Goal: Transaction & Acquisition: Obtain resource

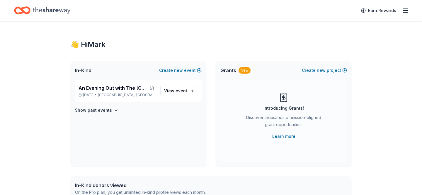
click at [406, 13] on icon "button" at bounding box center [405, 10] width 7 height 7
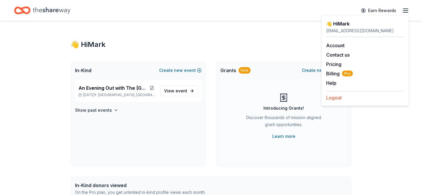
click at [334, 99] on button "Logout" at bounding box center [334, 97] width 16 height 7
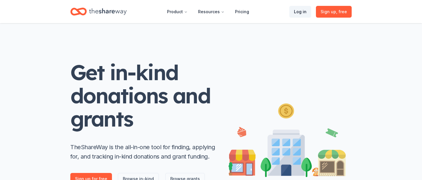
click at [302, 12] on link "Log in" at bounding box center [300, 12] width 22 height 12
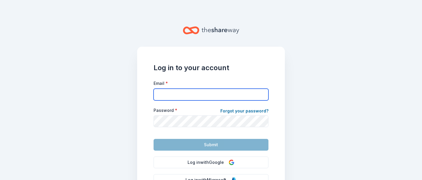
click at [172, 89] on input "Email *" at bounding box center [210, 94] width 115 height 12
type input "mark.mcspirit@pridecenter.org"
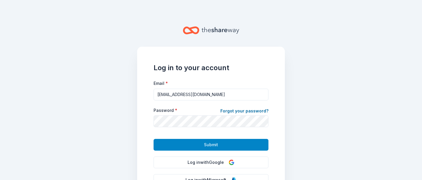
click at [190, 144] on button "Submit" at bounding box center [210, 145] width 115 height 12
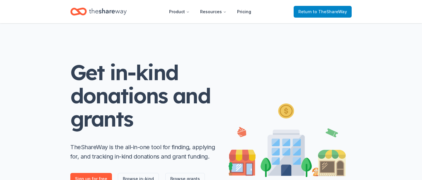
click at [310, 14] on span "Return to TheShareWay" at bounding box center [322, 11] width 49 height 7
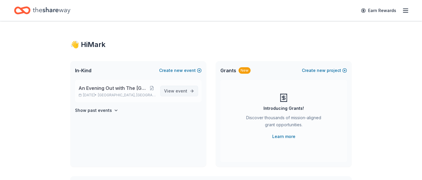
click at [176, 90] on span "event" at bounding box center [181, 90] width 12 height 5
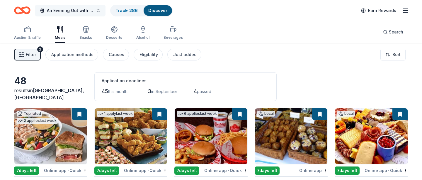
click at [62, 7] on span "An Evening Out with The [GEOGRAPHIC_DATA]" at bounding box center [70, 10] width 47 height 7
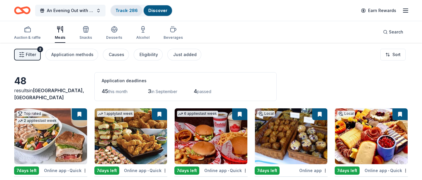
click at [124, 8] on link "Track · 286" at bounding box center [126, 10] width 22 height 5
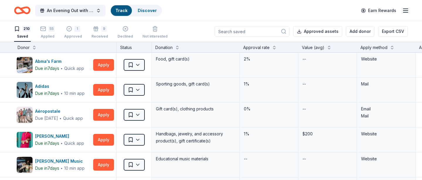
scroll to position [0, 0]
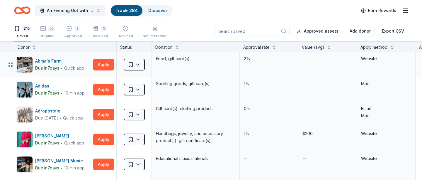
click at [265, 65] on div "2%" at bounding box center [269, 64] width 59 height 25
click at [272, 46] on button at bounding box center [274, 47] width 5 height 6
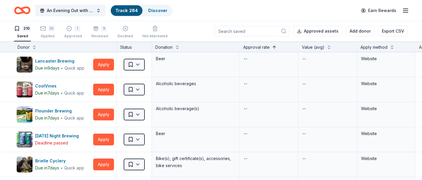
click at [272, 46] on button at bounding box center [274, 47] width 5 height 6
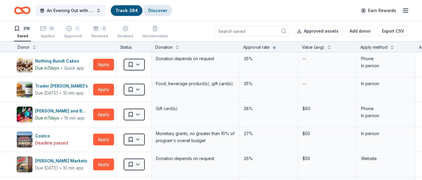
click at [151, 9] on link "Discover" at bounding box center [157, 10] width 19 height 5
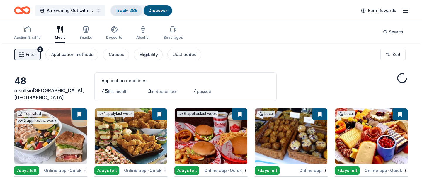
click at [127, 11] on link "Track · 286" at bounding box center [126, 10] width 22 height 5
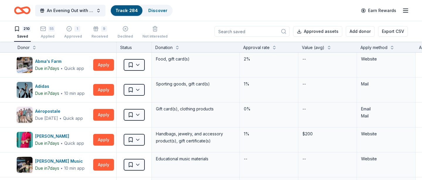
scroll to position [0, 0]
click at [255, 47] on div "Approval rate" at bounding box center [256, 47] width 26 height 7
click at [274, 47] on button at bounding box center [274, 47] width 5 height 6
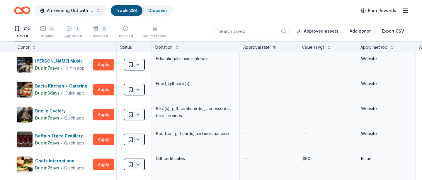
click at [273, 46] on button at bounding box center [274, 47] width 5 height 6
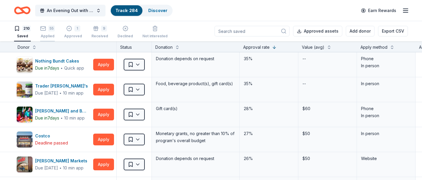
click at [45, 32] on div "55 Applied" at bounding box center [47, 31] width 15 height 13
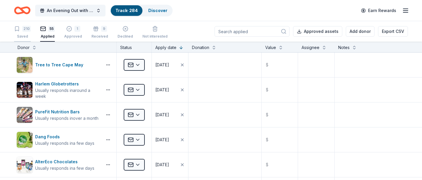
click at [21, 34] on div "Saved" at bounding box center [22, 36] width 17 height 5
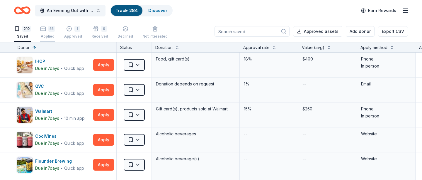
click at [49, 33] on div "55 Applied" at bounding box center [47, 32] width 15 height 13
click at [69, 35] on div "Approved" at bounding box center [73, 36] width 18 height 5
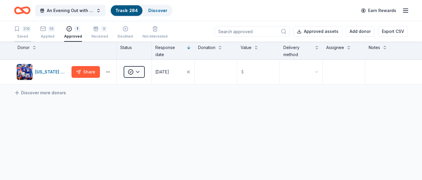
click at [23, 34] on div "Saved" at bounding box center [22, 36] width 17 height 5
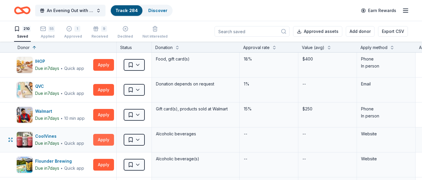
click at [100, 140] on button "Apply" at bounding box center [103, 140] width 21 height 12
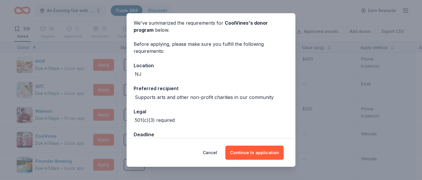
scroll to position [38, 0]
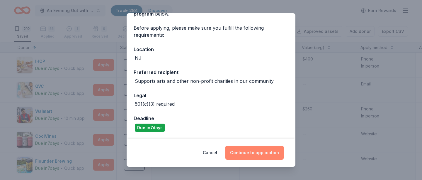
click at [243, 151] on button "Continue to application" at bounding box center [254, 152] width 58 height 14
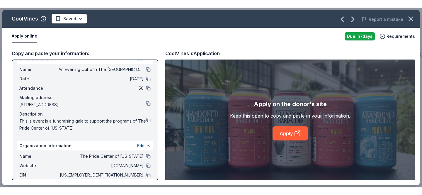
scroll to position [0, 0]
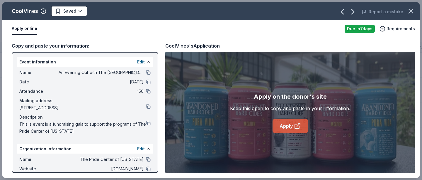
click at [281, 126] on link "Apply" at bounding box center [289, 126] width 35 height 14
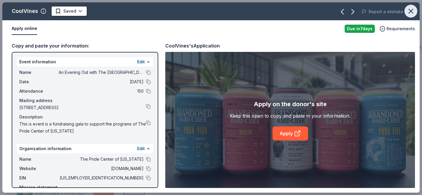
click at [414, 13] on icon "button" at bounding box center [411, 11] width 8 height 8
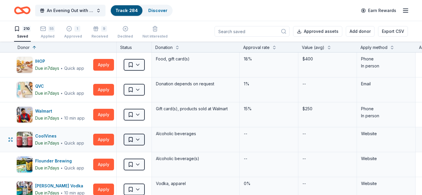
click at [133, 141] on html "An Evening Out with The Pride Center of NJ Track · 284 Discover Earn Rewards 21…" at bounding box center [211, 97] width 422 height 195
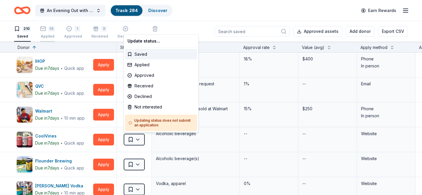
click at [51, 32] on html "An Evening Out with The Pride Center of NJ Track · 284 Discover Earn Rewards 21…" at bounding box center [211, 97] width 422 height 195
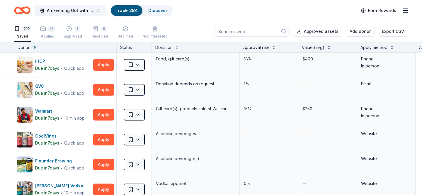
click at [275, 47] on button at bounding box center [274, 47] width 5 height 6
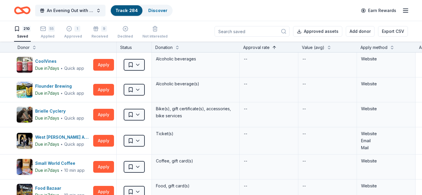
click at [275, 47] on button at bounding box center [274, 47] width 5 height 6
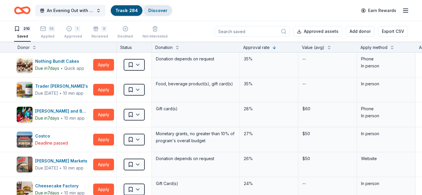
click at [154, 13] on link "Discover" at bounding box center [157, 10] width 19 height 5
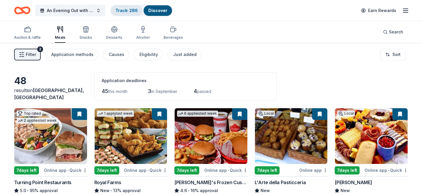
click at [125, 11] on link "Track · 286" at bounding box center [126, 10] width 22 height 5
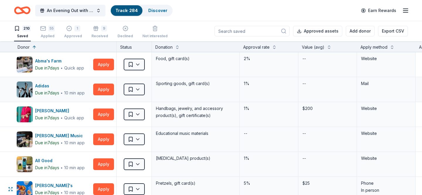
scroll to position [109, 0]
